Goal: Task Accomplishment & Management: Complete application form

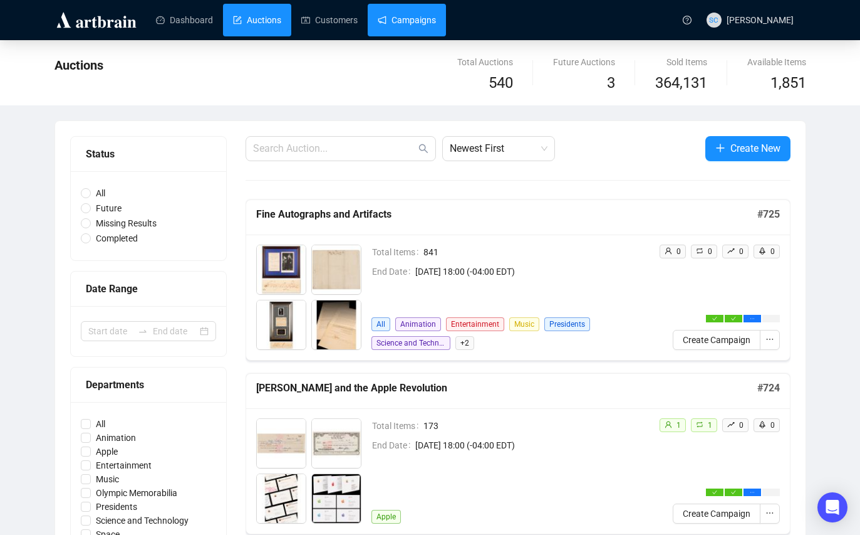
click at [431, 19] on link "Campaigns" at bounding box center [407, 20] width 58 height 33
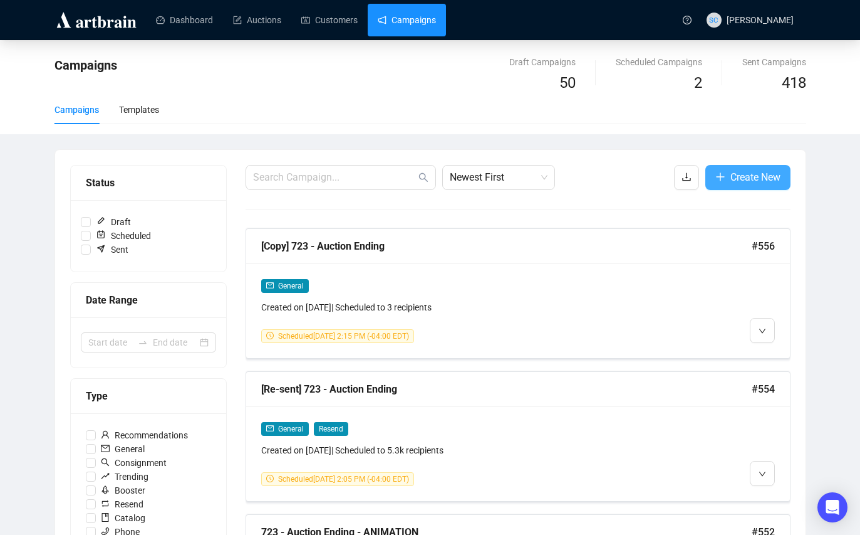
click at [731, 178] on span "Create New" at bounding box center [756, 177] width 50 height 16
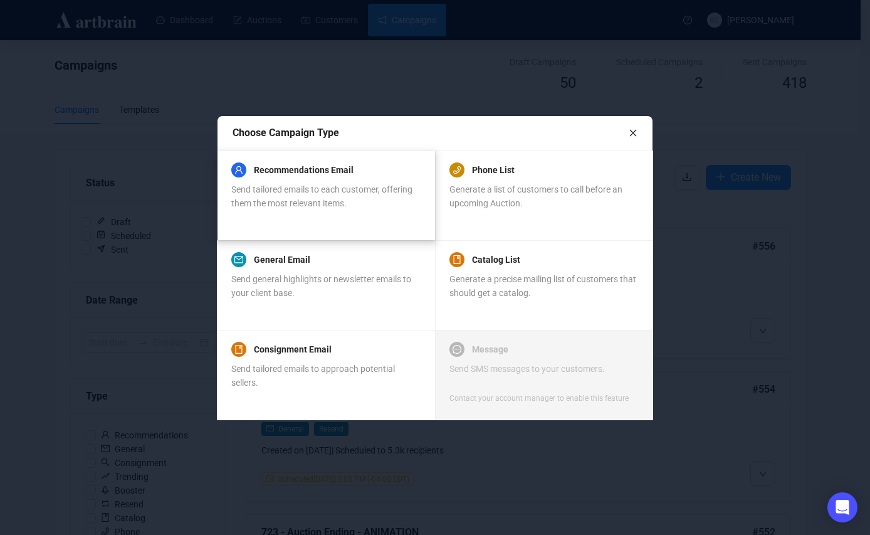
click at [358, 182] on div "Send tailored emails to each customer, offering them the most relevant items." at bounding box center [325, 196] width 189 height 28
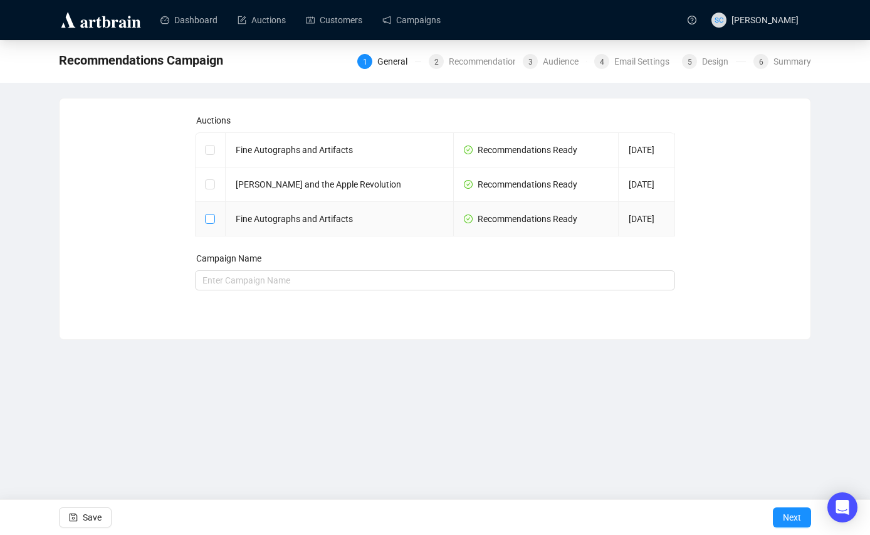
click at [211, 219] on input "checkbox" at bounding box center [209, 218] width 9 height 9
checkbox input "true"
type input "Fine Autographs and Artifacts Campaign"
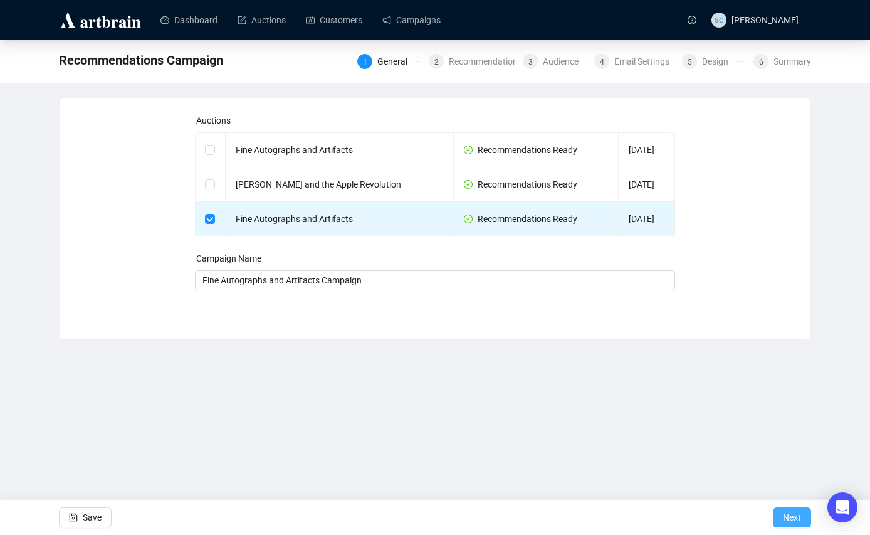
click at [793, 513] on span "Next" at bounding box center [792, 516] width 18 height 35
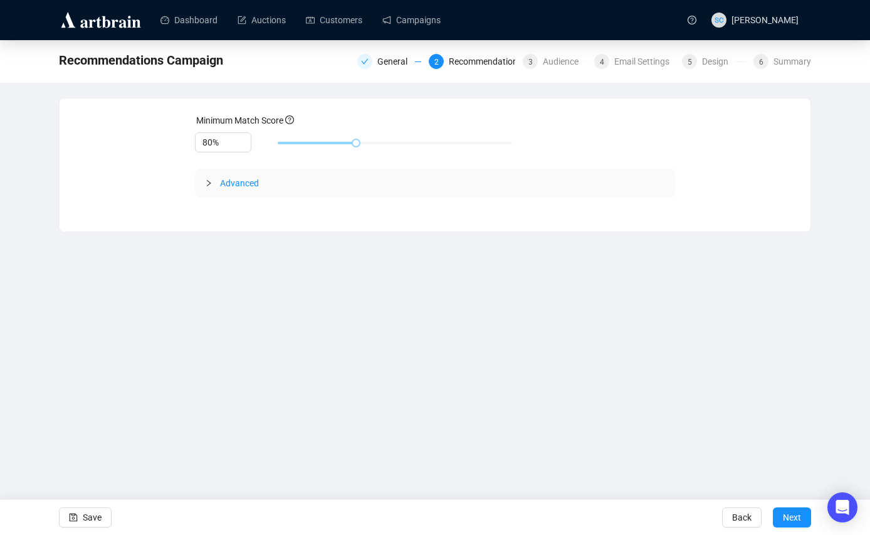
click at [206, 184] on icon "collapsed" at bounding box center [209, 183] width 8 height 8
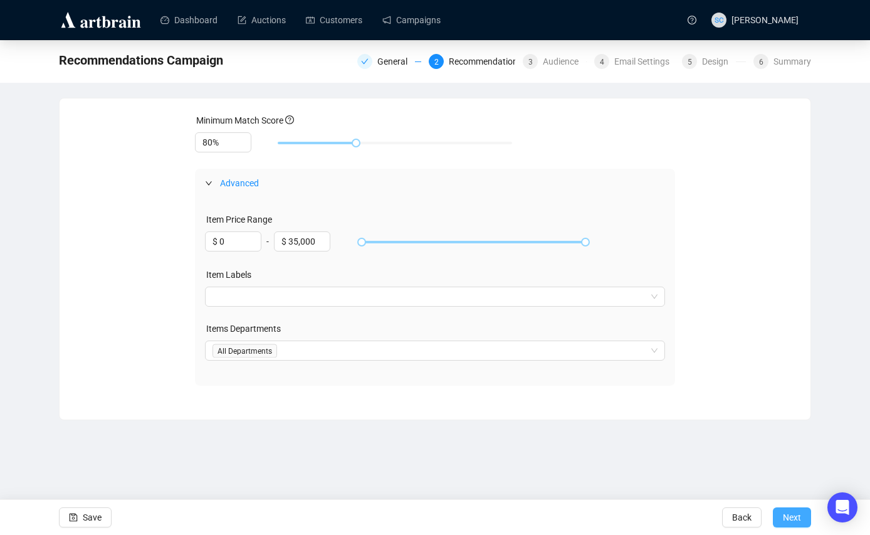
click at [790, 516] on span "Next" at bounding box center [792, 516] width 18 height 35
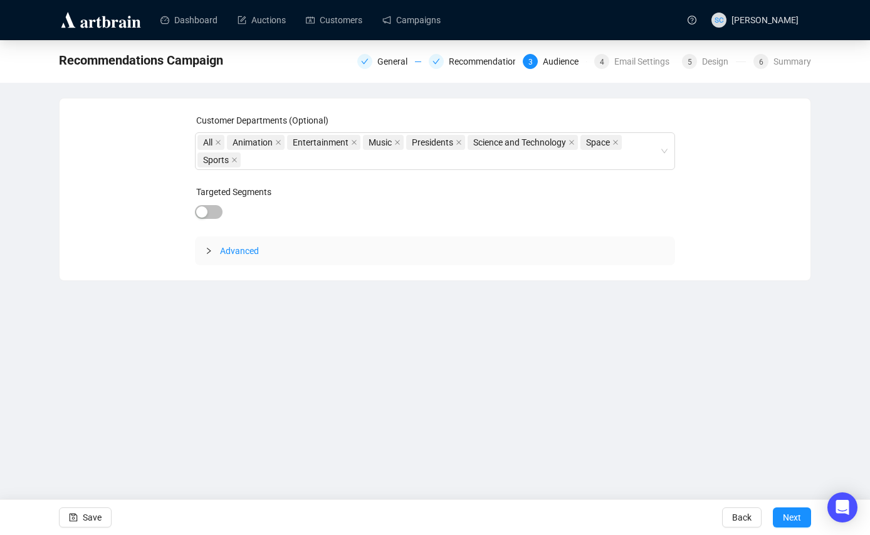
click at [211, 249] on icon "collapsed" at bounding box center [209, 251] width 8 height 8
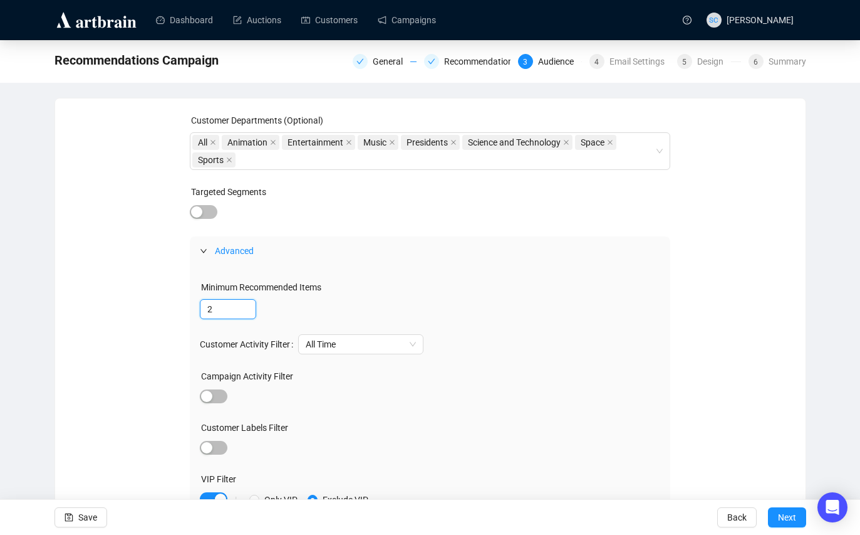
drag, startPoint x: 219, startPoint y: 315, endPoint x: 197, endPoint y: 305, distance: 23.9
click at [197, 305] on div "Minimum Recommended Items 2 Customer Activity Filter All Time Campaign Activity…" at bounding box center [430, 425] width 481 height 320
type input "1"
click at [434, 305] on div "1" at bounding box center [430, 309] width 461 height 20
click at [780, 513] on span "Next" at bounding box center [787, 516] width 18 height 35
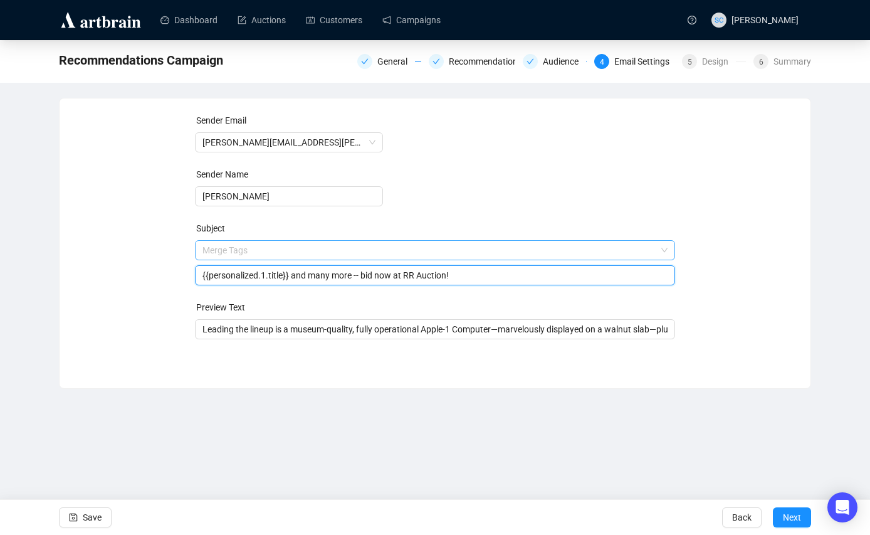
click at [380, 253] on span "Merge Tags {{personalized.1.title}} and many more -- bid now at RR Auction!" at bounding box center [435, 262] width 481 height 35
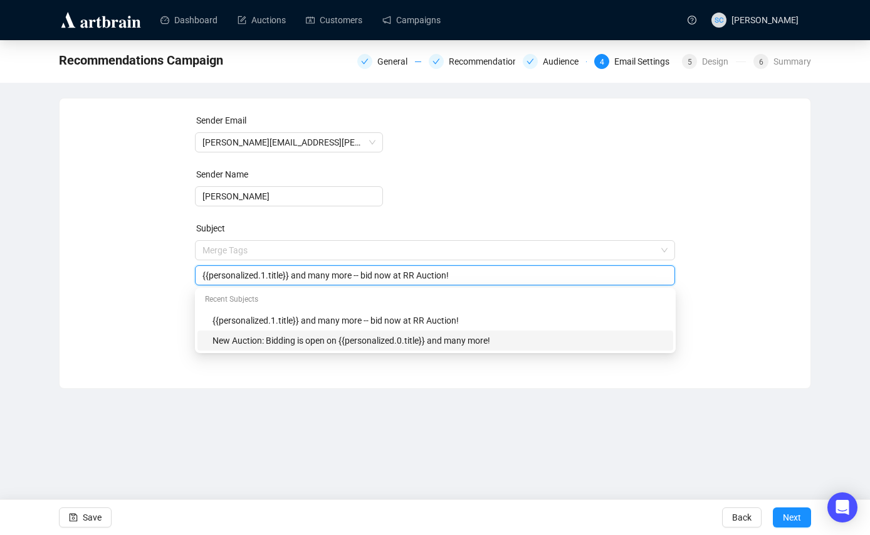
click at [343, 336] on div "New Auction: Bidding is open on {{personalized.0.title}} and many more!" at bounding box center [438, 340] width 453 height 14
type input "New Auction: Bidding is open on {{personalized.0.title}} and many more!"
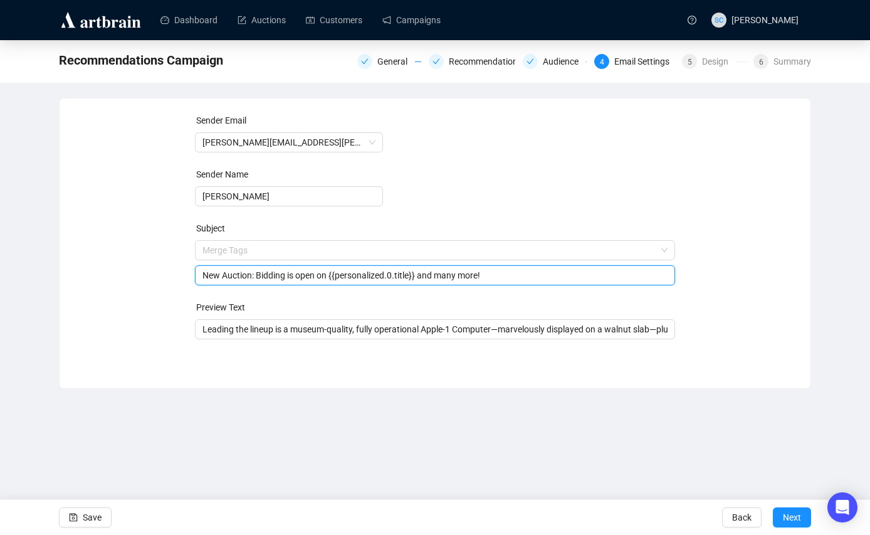
click at [437, 159] on form "Sender Email [PERSON_NAME][EMAIL_ADDRESS][PERSON_NAME][DOMAIN_NAME] Sender Name…" at bounding box center [435, 226] width 481 height 226
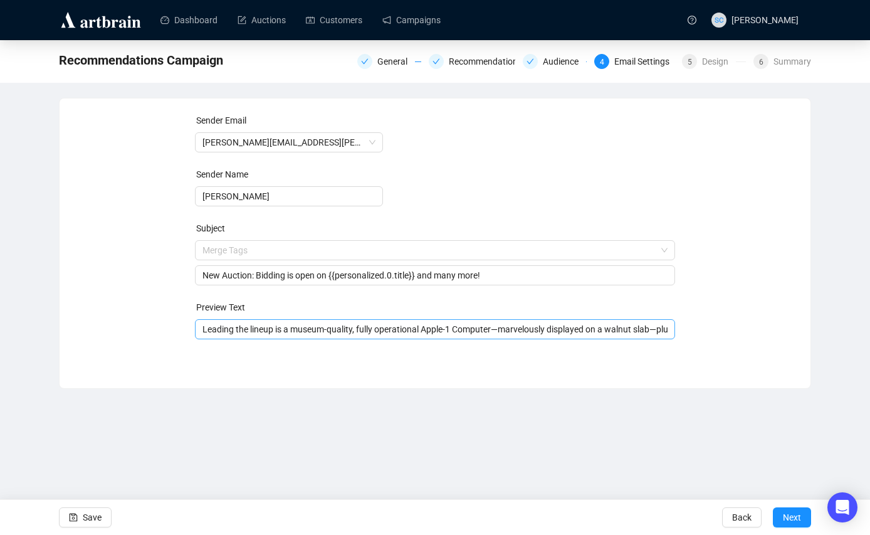
click at [370, 326] on input "Leading the lineup is a museum-quality, fully operational Apple-1 Computer—marv…" at bounding box center [435, 329] width 466 height 14
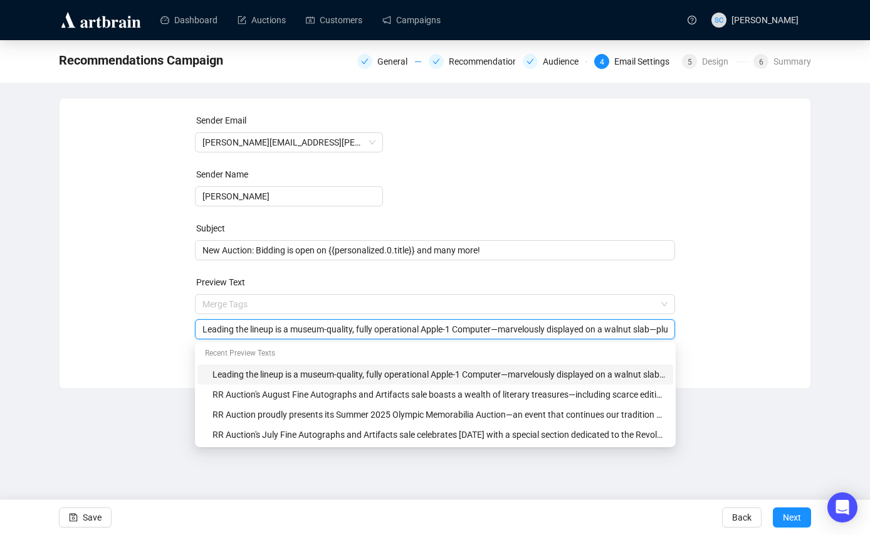
paste input "The auction features the Civil War and American West collection of [PERSON_NAME…"
type input "The auction features the Civil War and American West collection of [PERSON_NAME…"
click at [100, 513] on span "Save" at bounding box center [92, 516] width 19 height 35
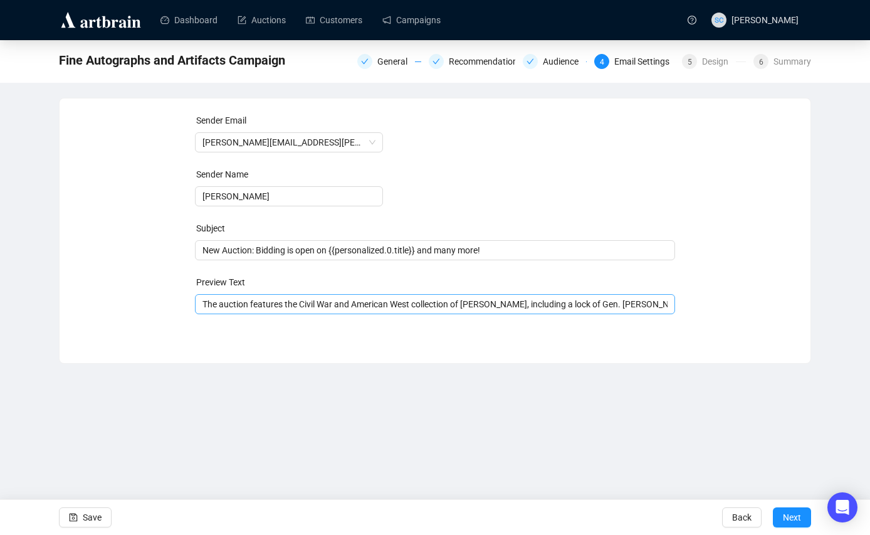
click at [400, 299] on span "The auction features the Civil War and American West collection of [PERSON_NAME…" at bounding box center [435, 304] width 481 height 10
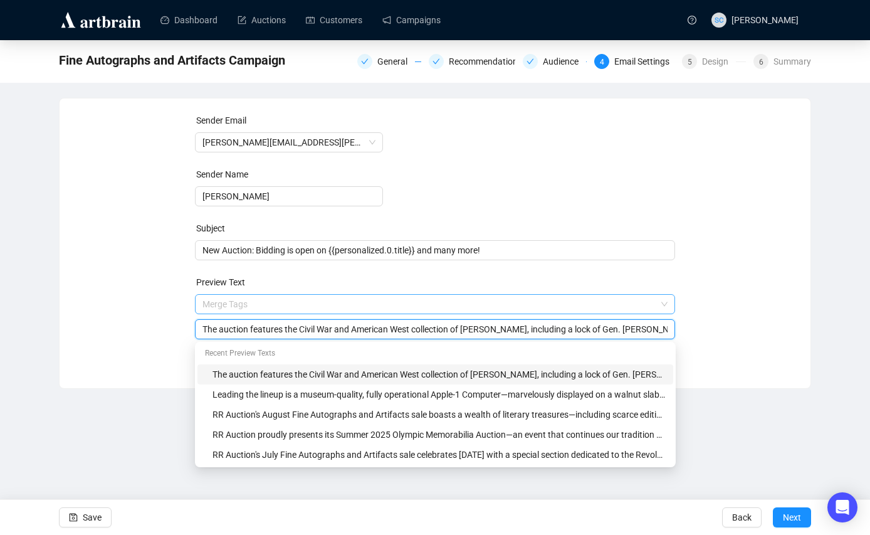
paste input "History highlights RR Auction's September Fine Autographs and Artifacts sale, w…"
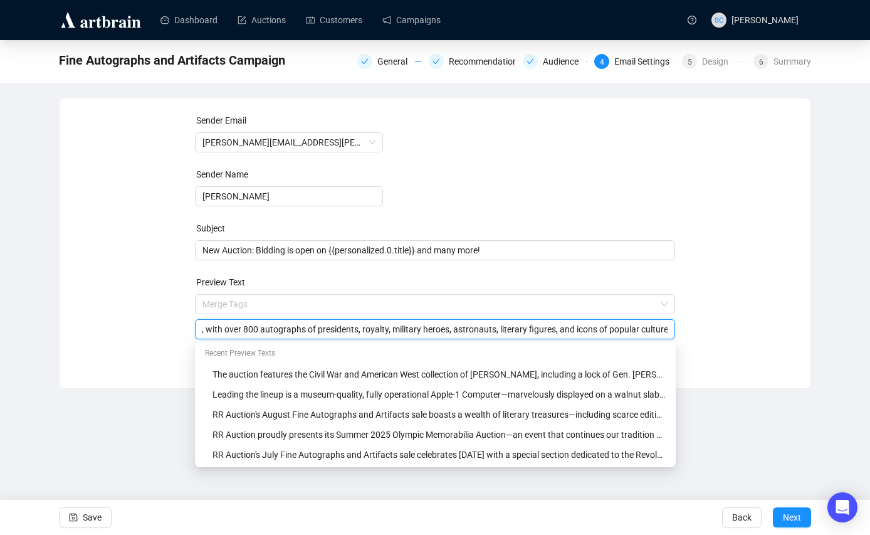
type input "History highlights RR Auction's September Fine Autographs and Artifacts sale, w…"
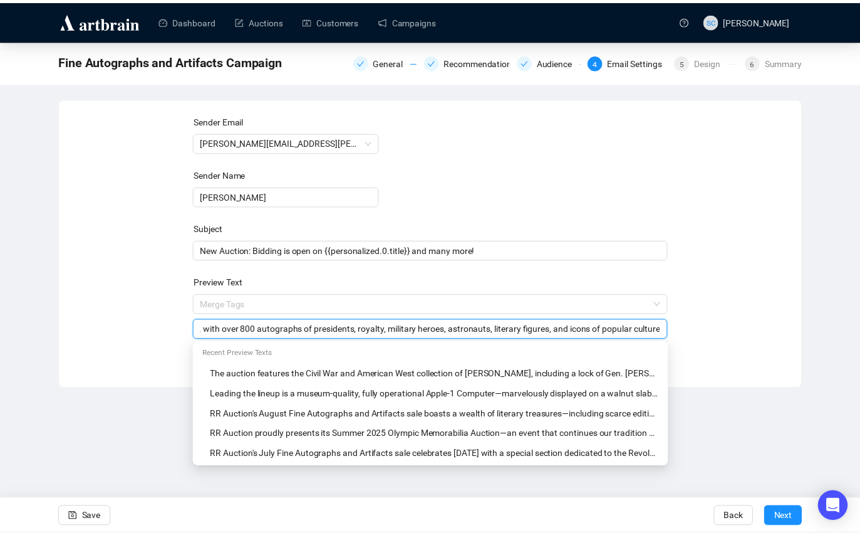
scroll to position [0, 0]
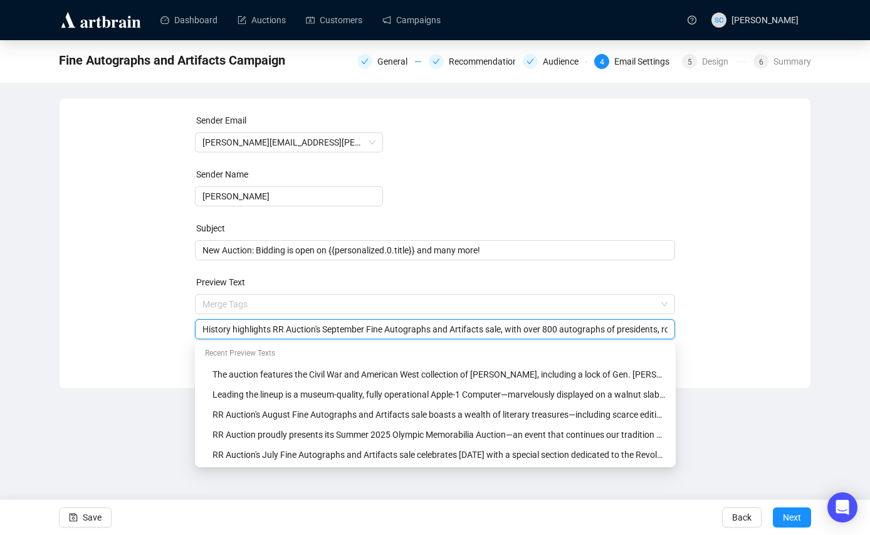
click at [131, 367] on div "Sender Email [PERSON_NAME][EMAIL_ADDRESS][PERSON_NAME][DOMAIN_NAME] Sender Name…" at bounding box center [435, 233] width 751 height 271
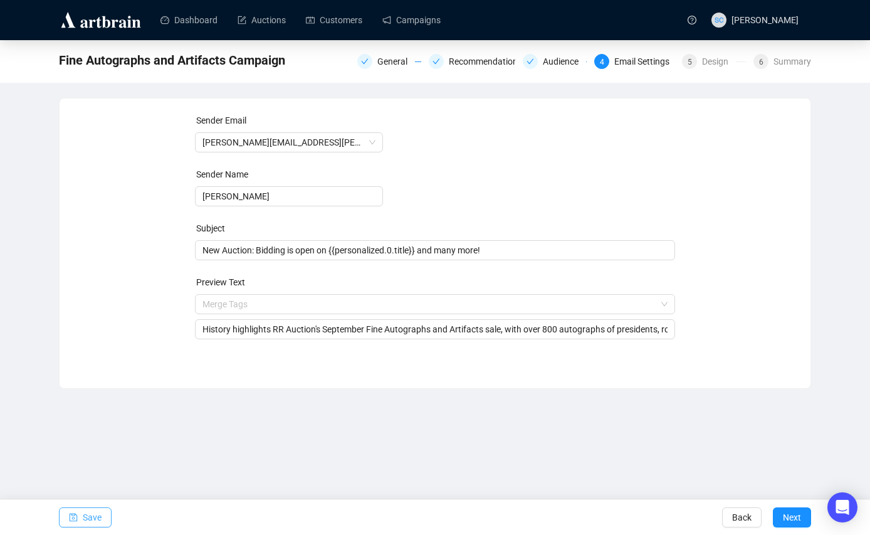
click at [101, 511] on span "Save" at bounding box center [92, 516] width 19 height 35
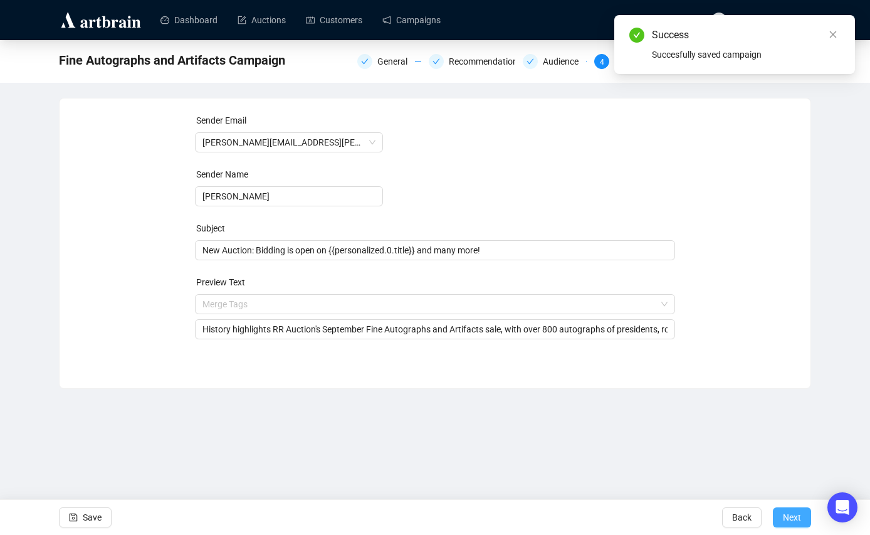
click at [790, 513] on span "Next" at bounding box center [792, 516] width 18 height 35
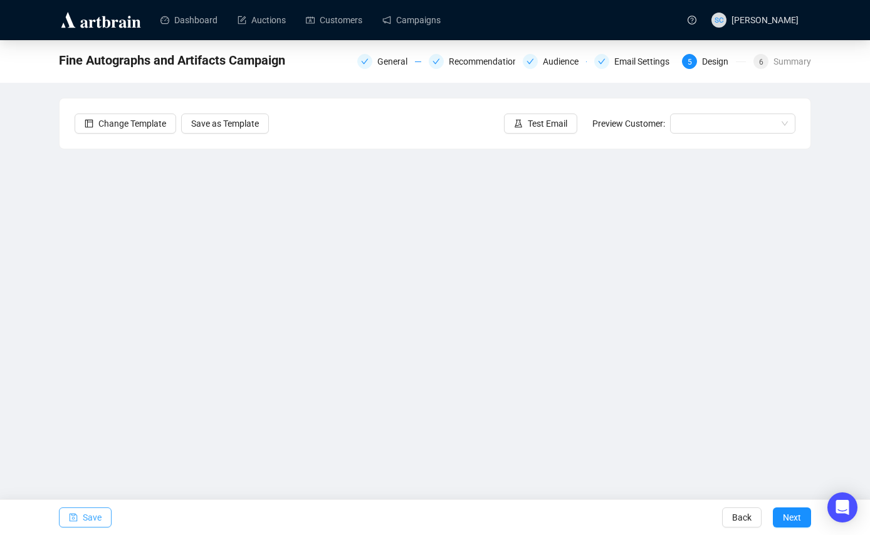
click at [97, 512] on span "Save" at bounding box center [92, 516] width 19 height 35
click at [78, 518] on button "Save" at bounding box center [85, 517] width 53 height 20
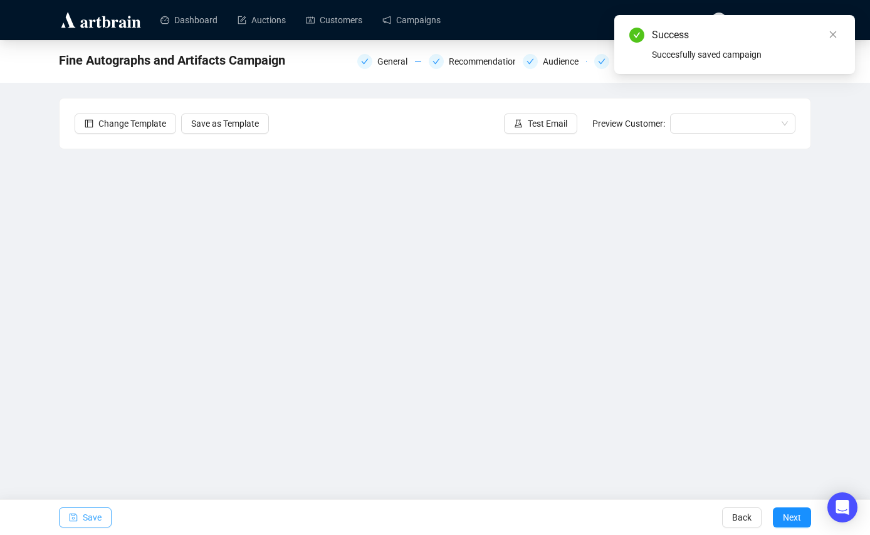
click at [85, 518] on span "Save" at bounding box center [92, 516] width 19 height 35
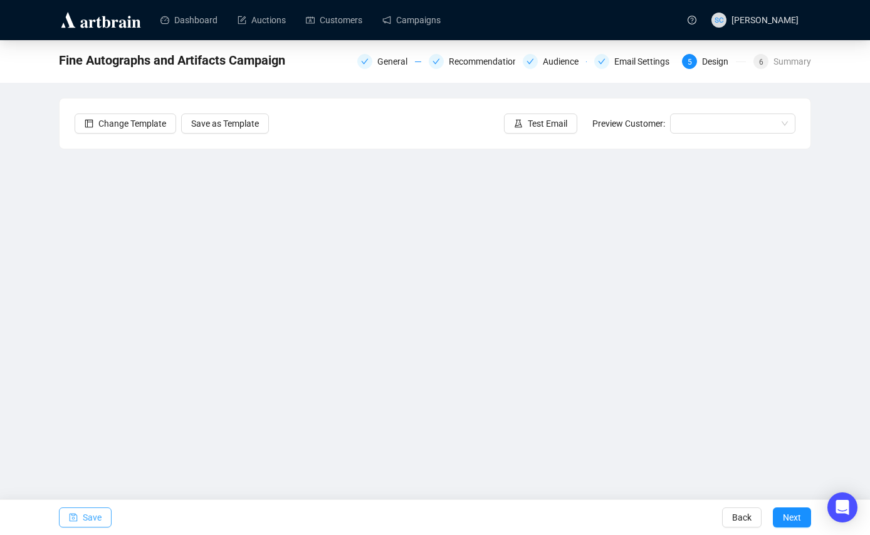
click at [108, 518] on button "Save" at bounding box center [85, 517] width 53 height 20
click at [95, 523] on span "Save" at bounding box center [92, 516] width 19 height 35
click at [108, 514] on button "Save" at bounding box center [85, 517] width 53 height 20
click at [91, 511] on span "Save" at bounding box center [92, 516] width 19 height 35
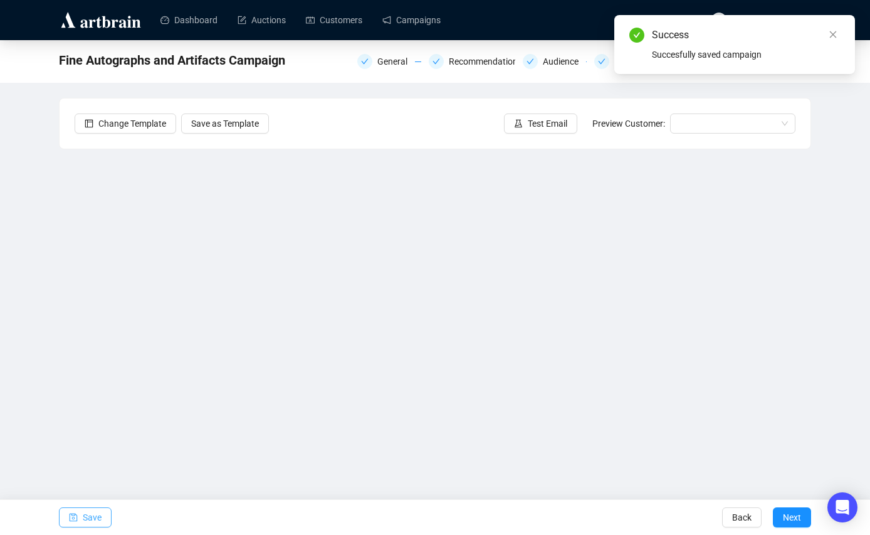
click at [107, 514] on button "Save" at bounding box center [85, 517] width 53 height 20
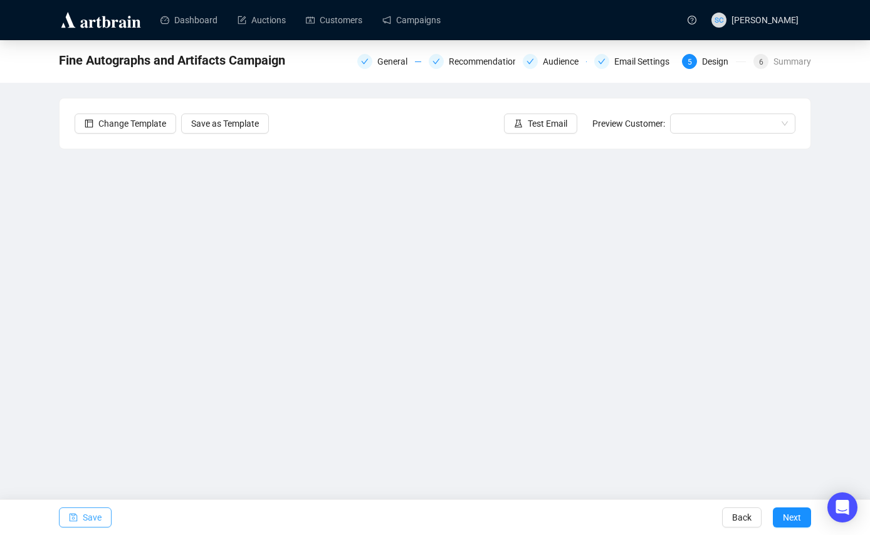
click at [92, 519] on span "Save" at bounding box center [92, 516] width 19 height 35
click at [87, 516] on span "Save" at bounding box center [92, 516] width 19 height 35
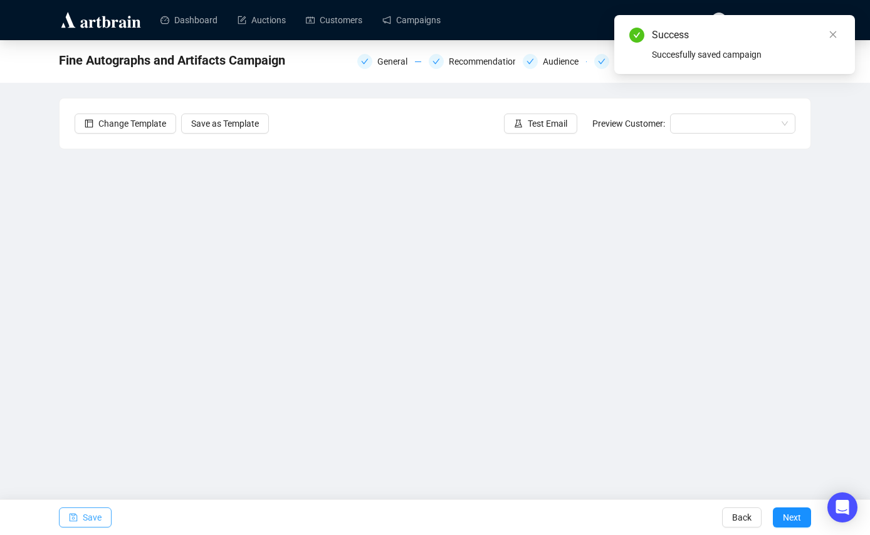
click at [78, 520] on button "Save" at bounding box center [85, 517] width 53 height 20
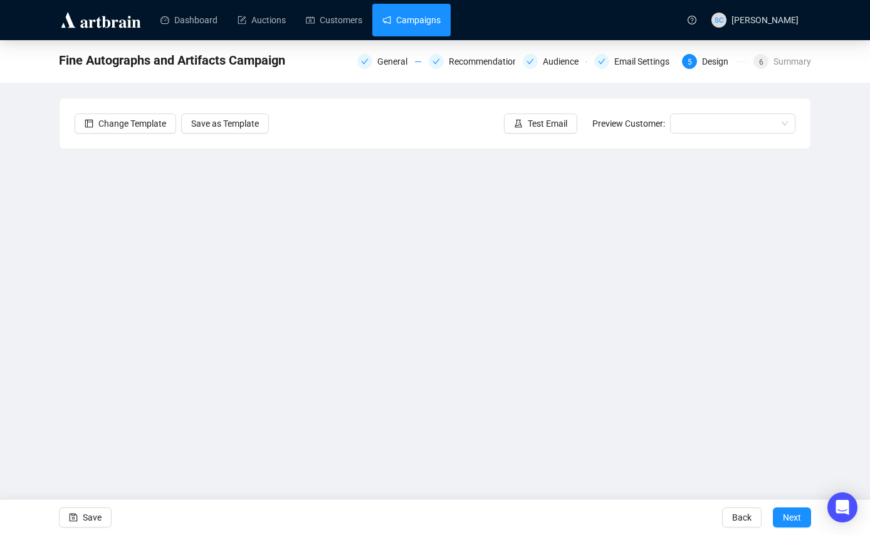
click at [437, 24] on link "Campaigns" at bounding box center [411, 20] width 58 height 33
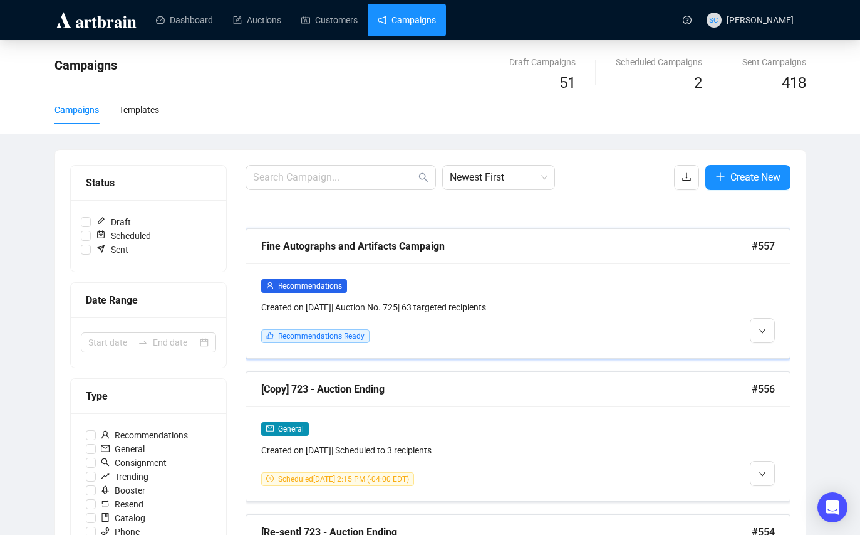
click at [500, 268] on div "Recommendations Created on [DATE] | Auction No. 725 | 63 targeted recipients Re…" at bounding box center [518, 310] width 544 height 95
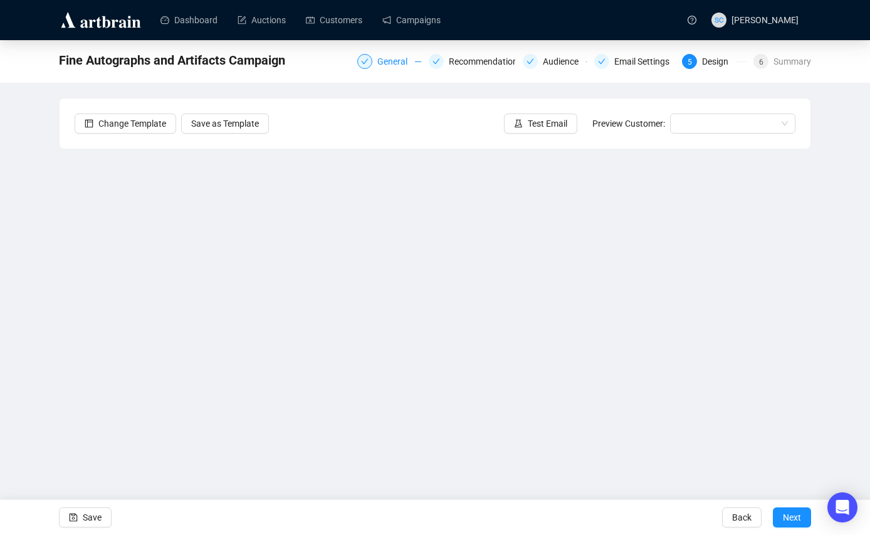
click at [377, 60] on div "General" at bounding box center [396, 61] width 38 height 15
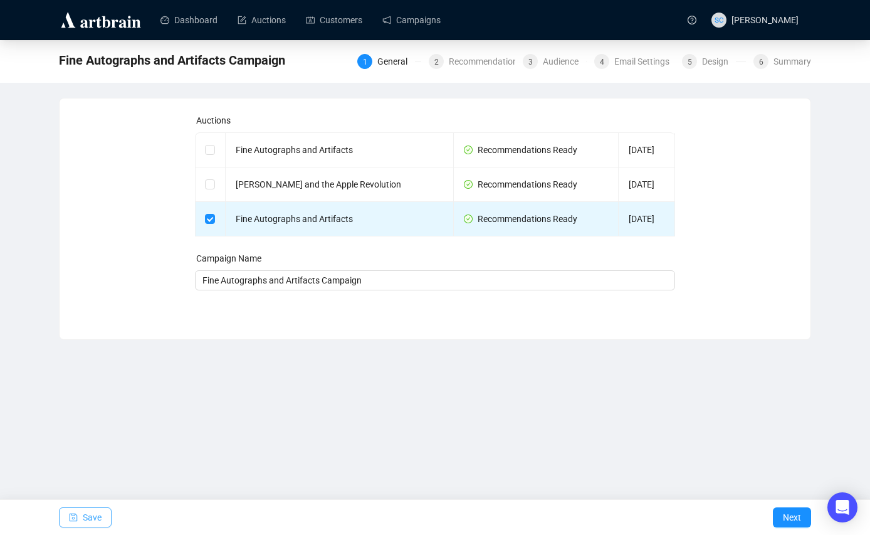
click at [70, 516] on icon "save" at bounding box center [73, 517] width 9 height 9
click at [469, 61] on div "Recommendations" at bounding box center [489, 61] width 81 height 15
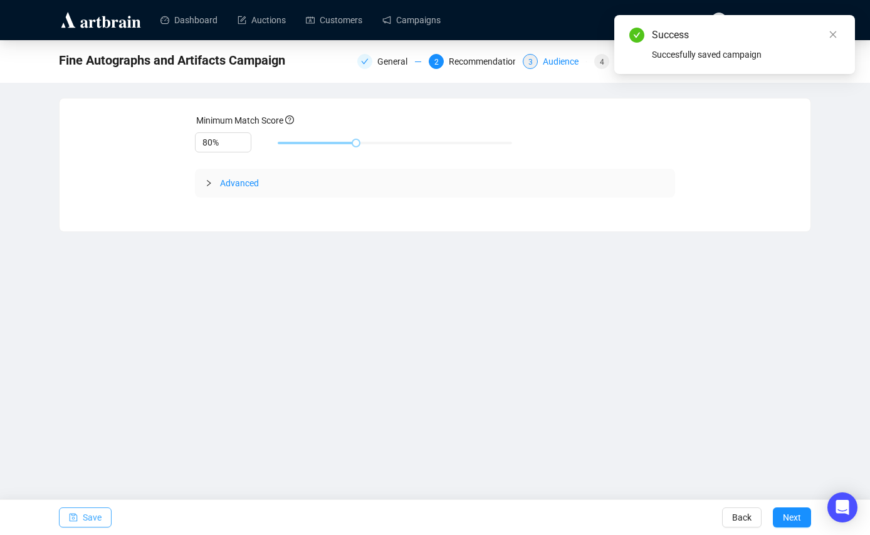
click at [560, 60] on div "Audience" at bounding box center [564, 61] width 43 height 15
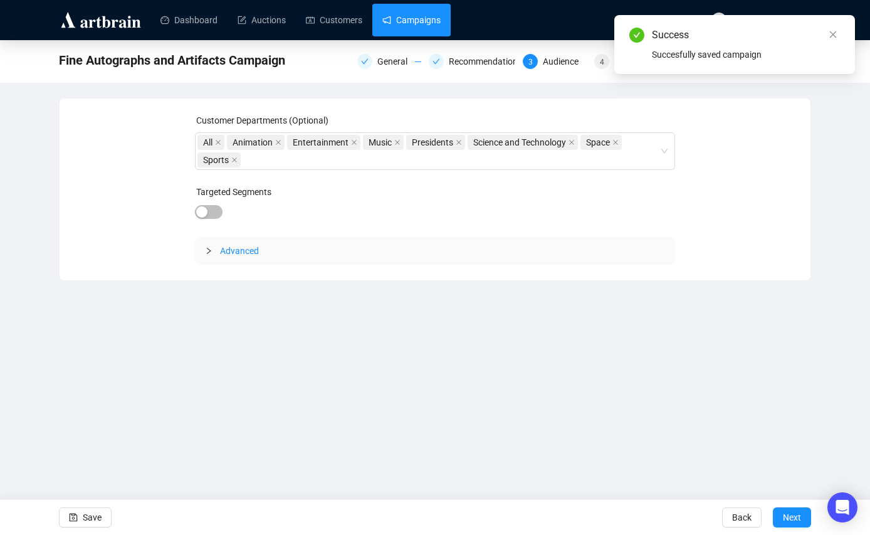
click at [441, 27] on link "Campaigns" at bounding box center [411, 20] width 58 height 33
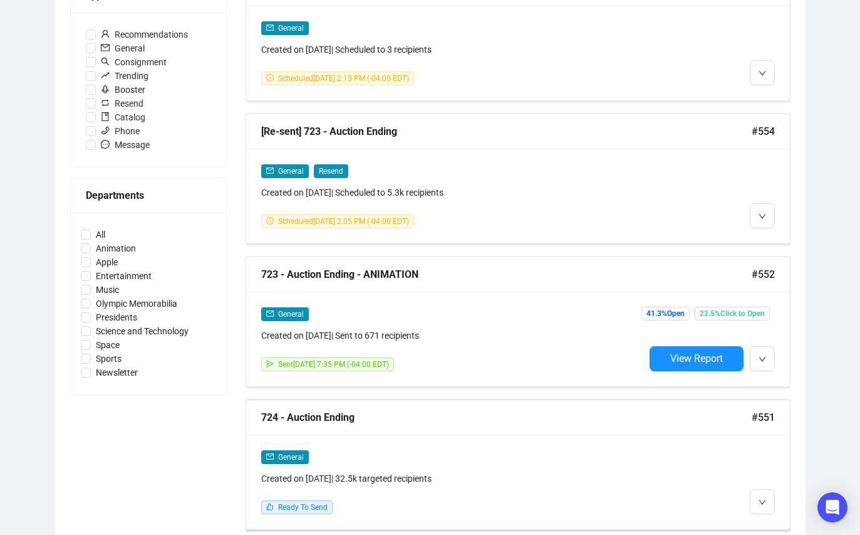
scroll to position [409, 0]
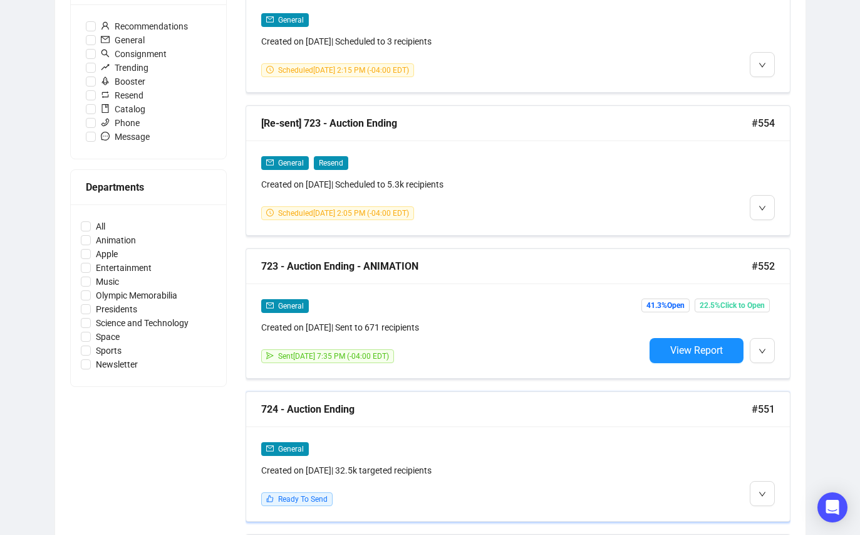
click at [539, 419] on div "724 - Auction Ending #551" at bounding box center [518, 409] width 544 height 35
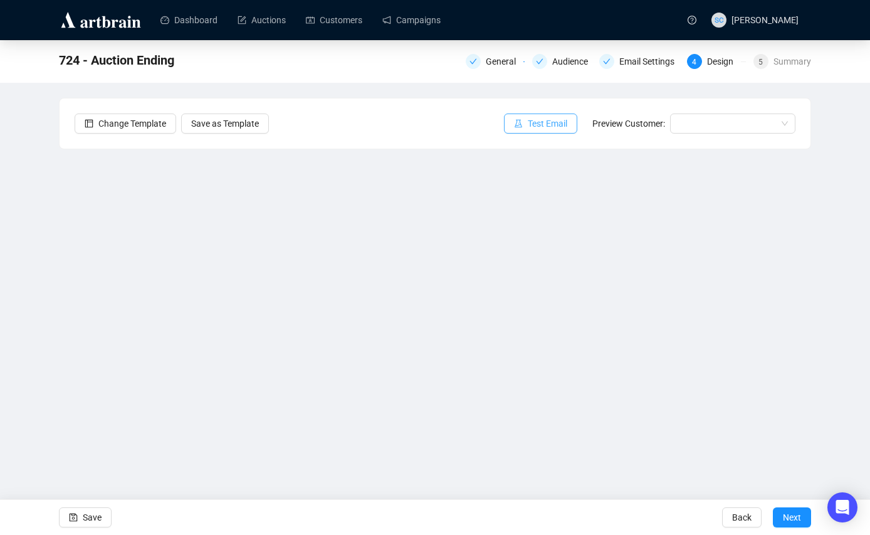
click at [552, 122] on span "Test Email" at bounding box center [547, 124] width 39 height 14
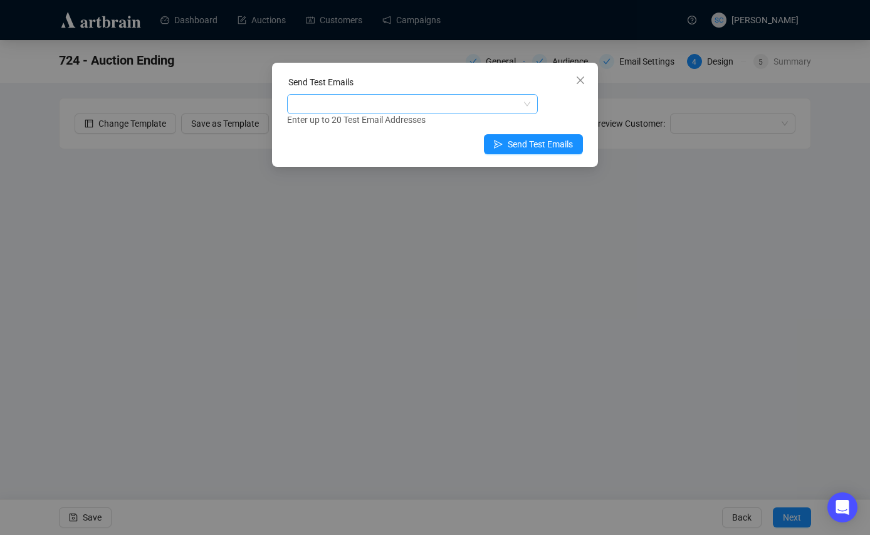
click at [411, 106] on div at bounding box center [406, 104] width 232 height 18
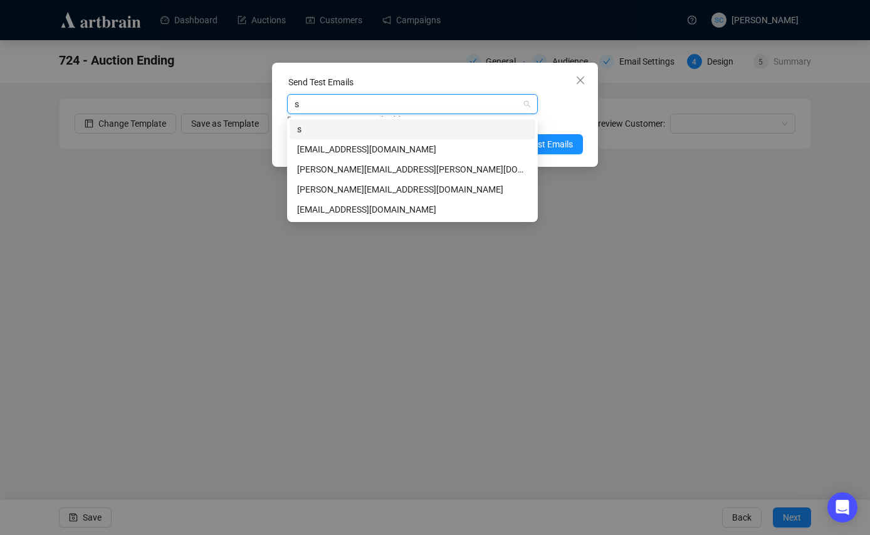
type input "sa"
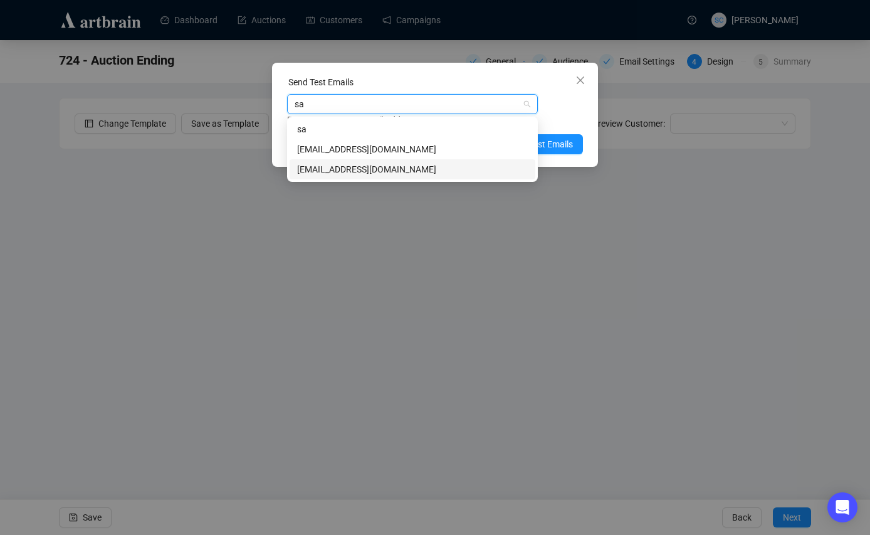
click at [382, 169] on div "[EMAIL_ADDRESS][DOMAIN_NAME]" at bounding box center [412, 169] width 231 height 14
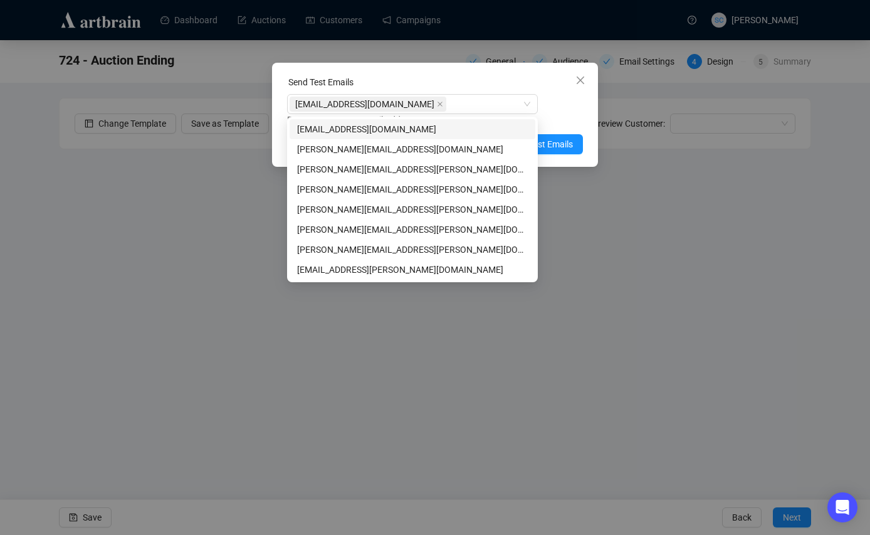
click at [572, 115] on div "Enter up to 20 Test Email Addresses" at bounding box center [435, 120] width 296 height 14
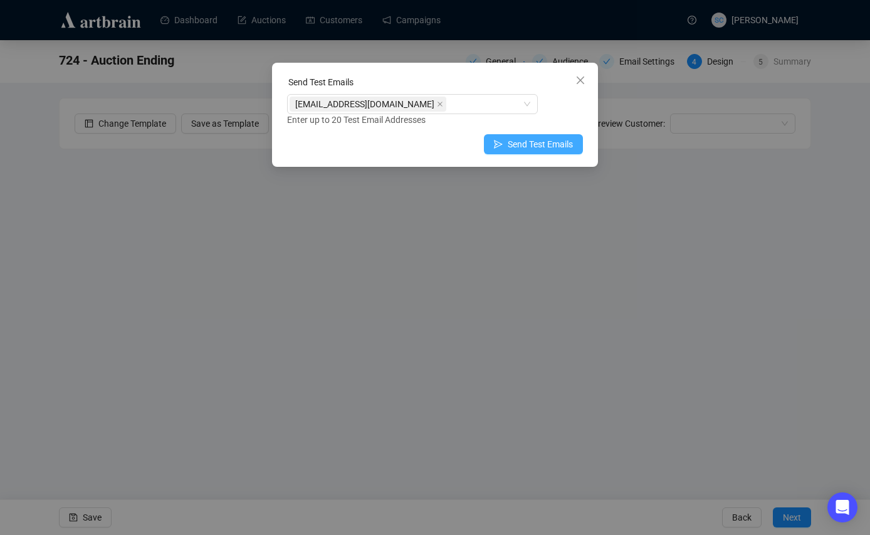
click at [559, 145] on span "Send Test Emails" at bounding box center [540, 144] width 65 height 14
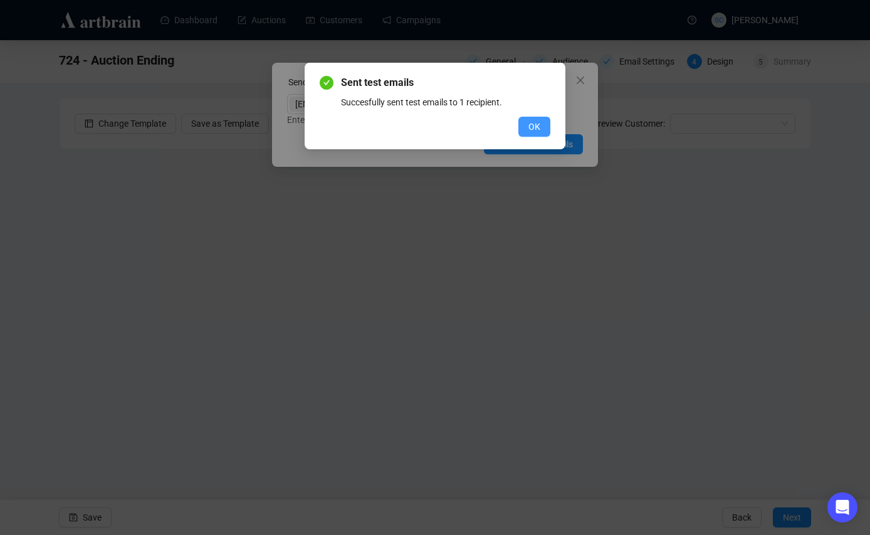
click at [532, 122] on span "OK" at bounding box center [534, 127] width 12 height 14
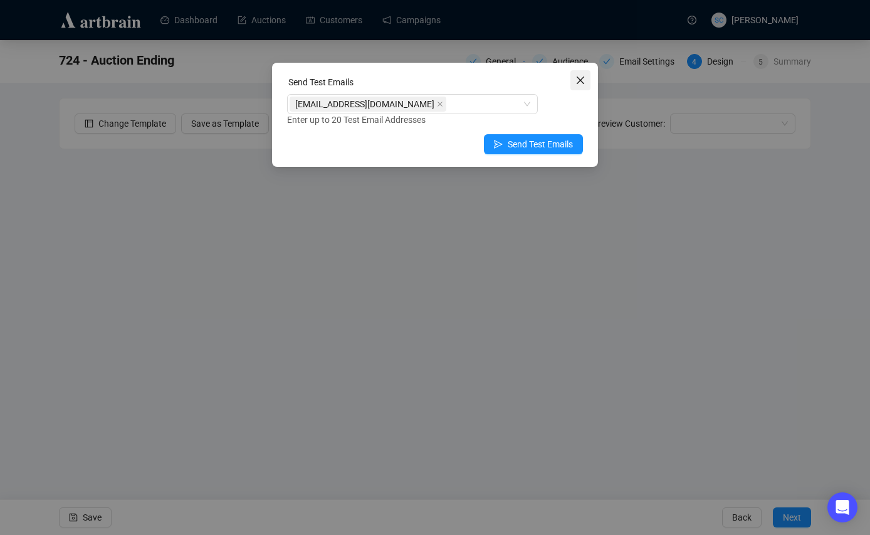
click at [583, 74] on button "Close" at bounding box center [580, 80] width 20 height 20
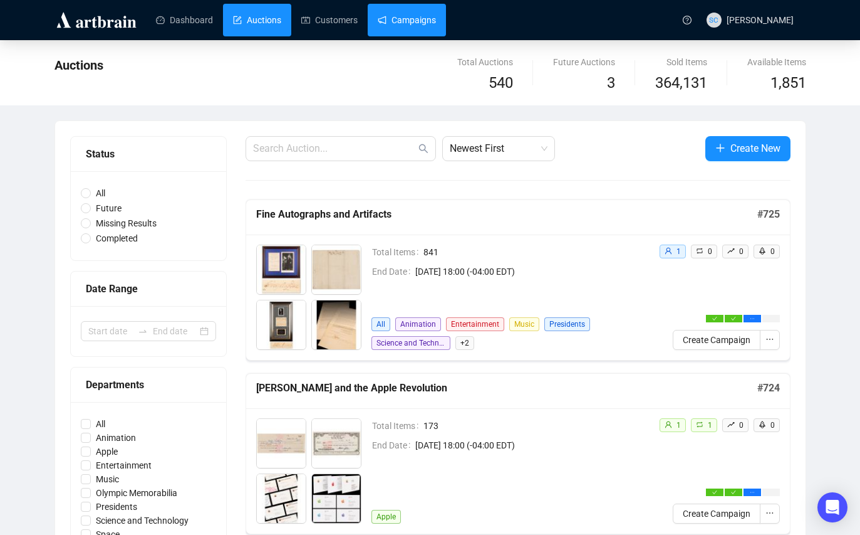
click at [431, 20] on link "Campaigns" at bounding box center [407, 20] width 58 height 33
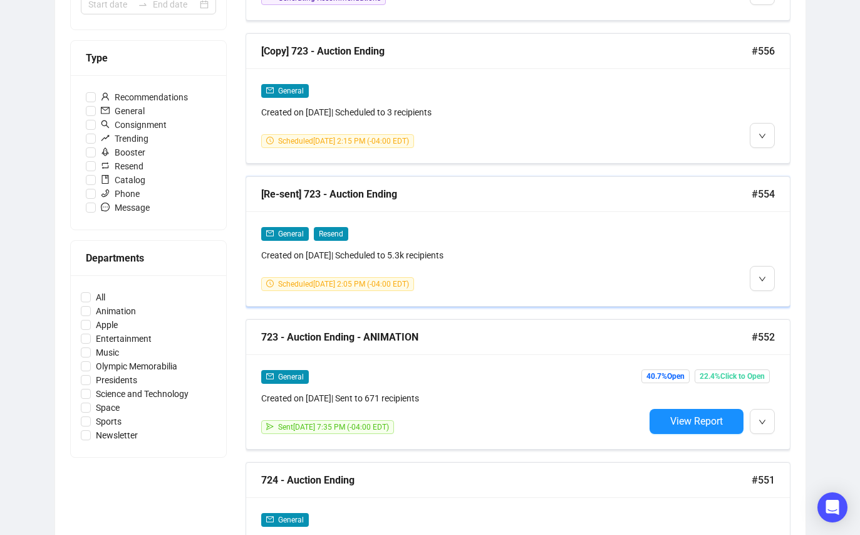
scroll to position [428, 0]
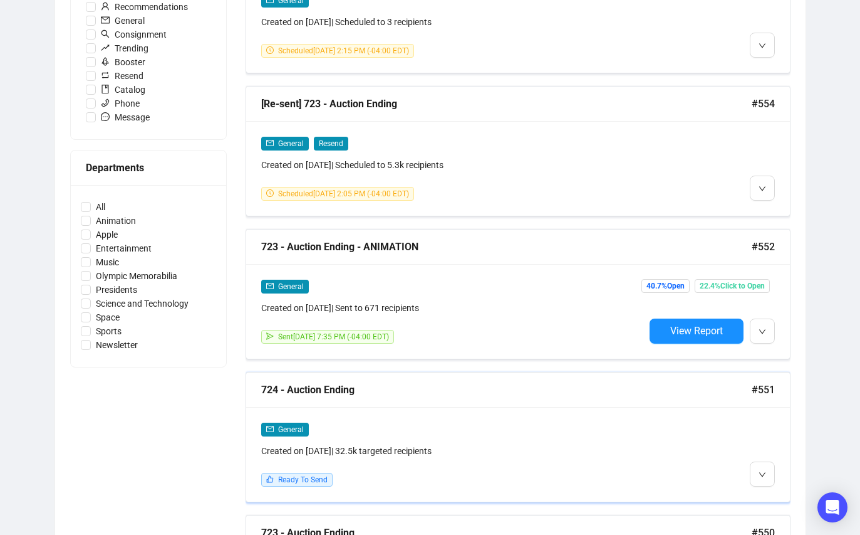
click at [549, 403] on div "724 - Auction Ending #551" at bounding box center [518, 389] width 544 height 35
